Goal: Find specific page/section: Find specific page/section

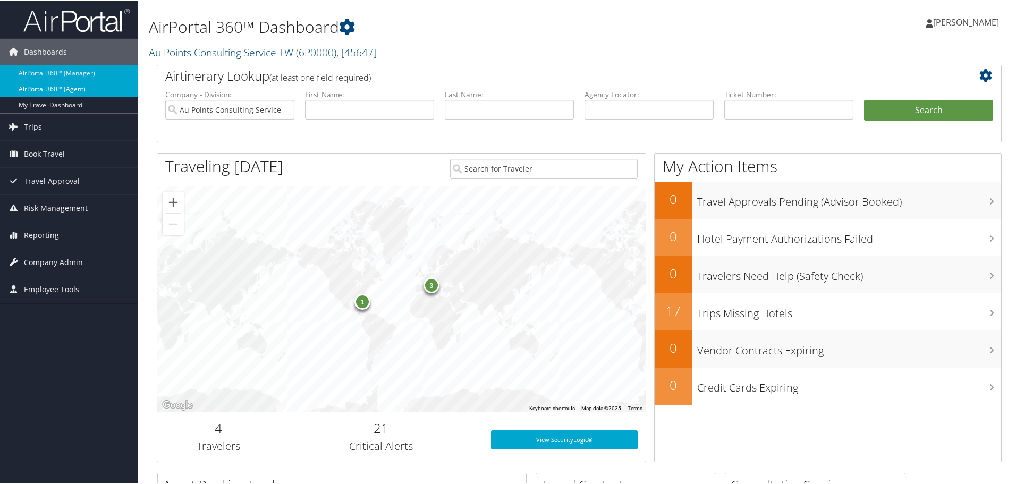
click at [89, 84] on link "AirPortal 360™ (Agent)" at bounding box center [69, 88] width 138 height 16
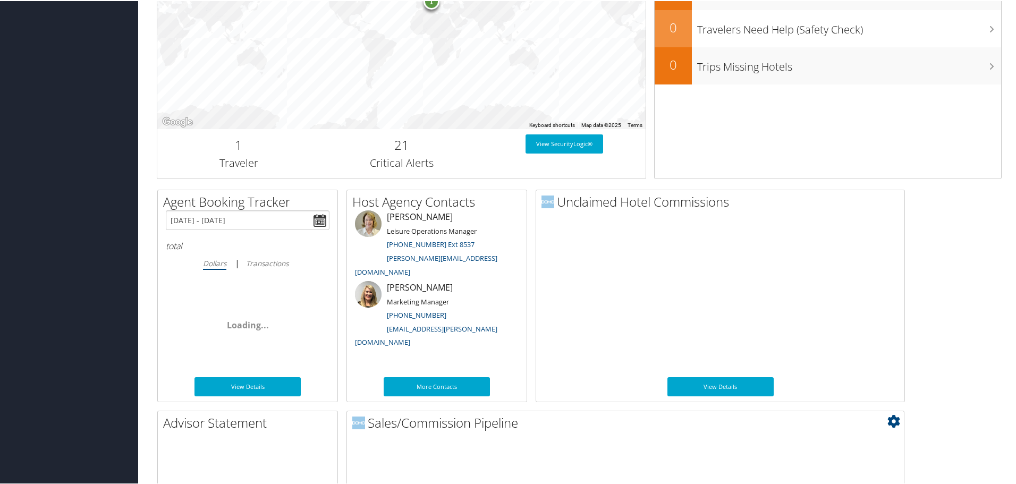
scroll to position [518, 0]
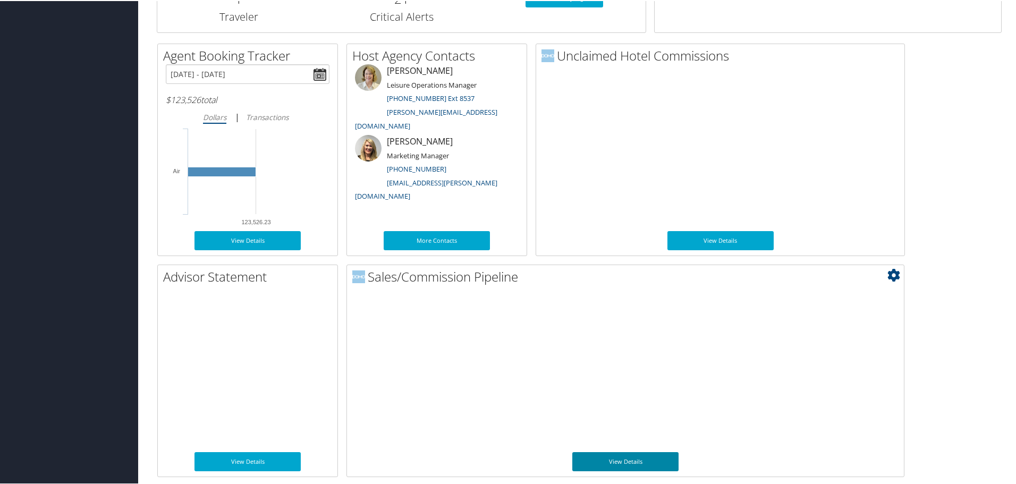
click at [612, 455] on link "View Details" at bounding box center [625, 460] width 106 height 19
